Goal: Transaction & Acquisition: Purchase product/service

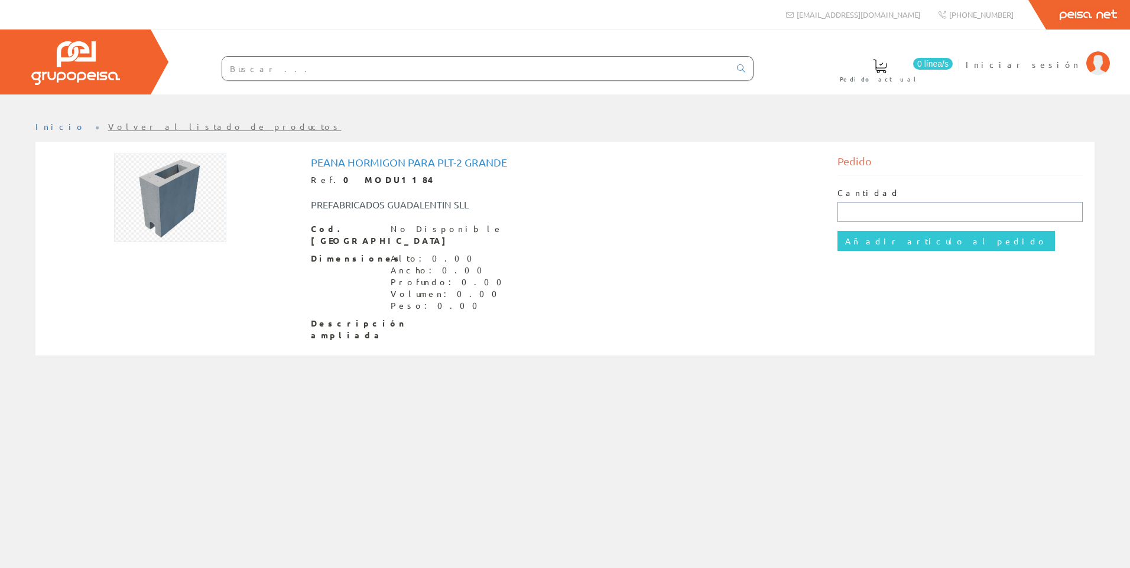
click at [866, 213] on input "text" at bounding box center [960, 212] width 246 height 20
click at [1057, 63] on span "Iniciar sesión" at bounding box center [1023, 65] width 115 height 12
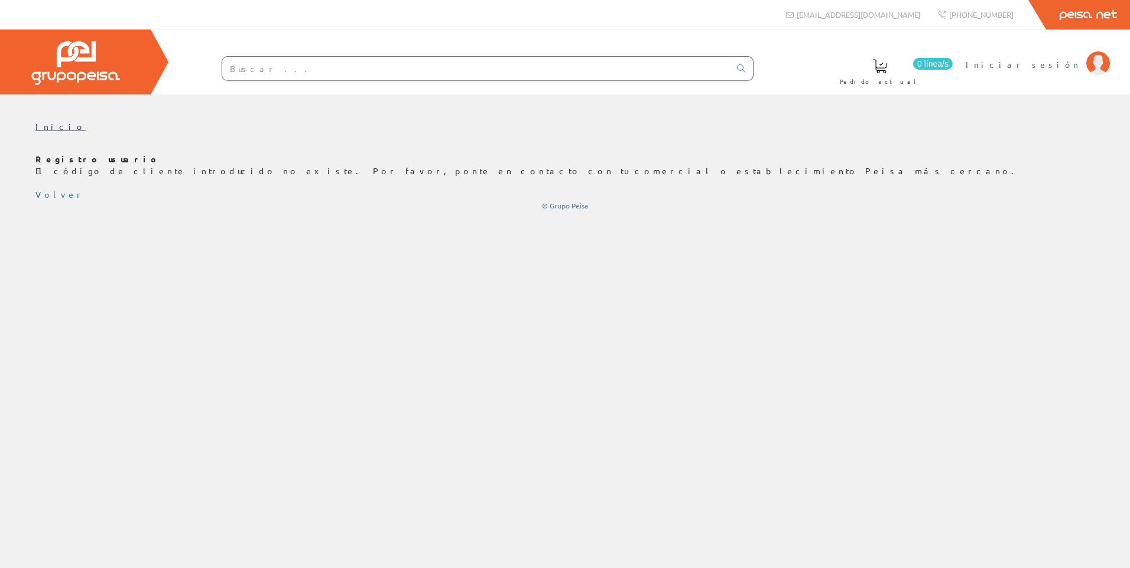
click at [54, 125] on link "Inicio" at bounding box center [60, 126] width 50 height 11
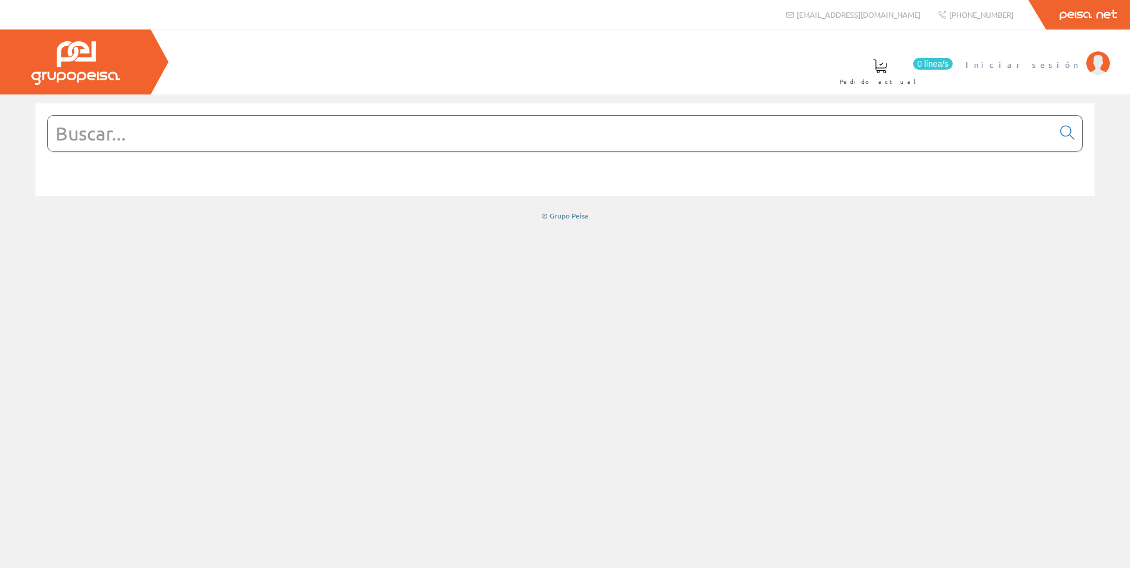
click at [1058, 63] on span "Iniciar sesión" at bounding box center [1023, 65] width 115 height 12
